Goal: Transaction & Acquisition: Purchase product/service

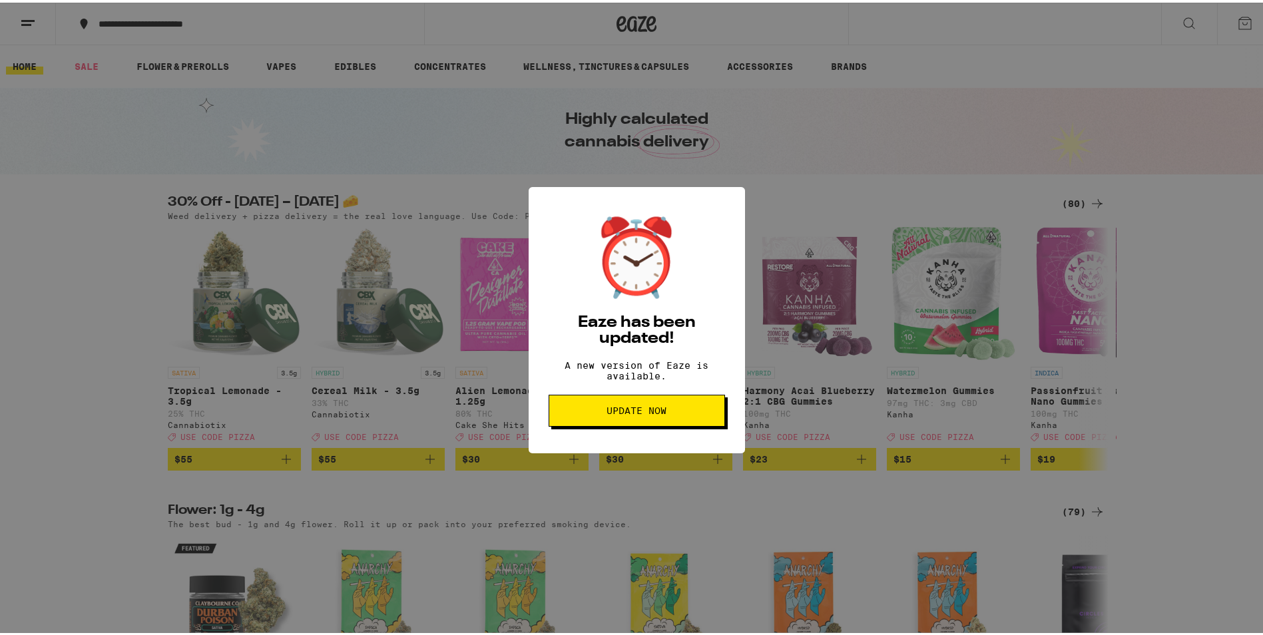
click at [598, 424] on button "Update Now" at bounding box center [637, 408] width 176 height 32
